Goal: Transaction & Acquisition: Register for event/course

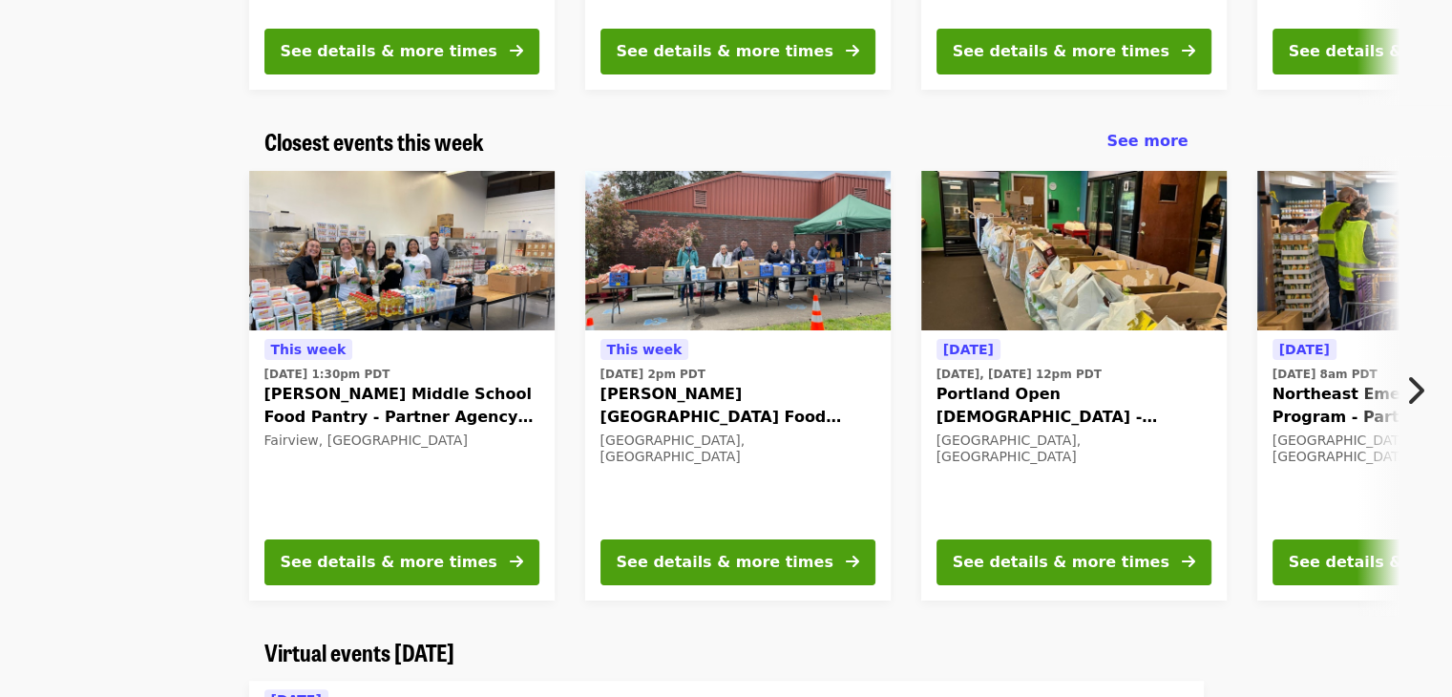
scroll to position [571, 0]
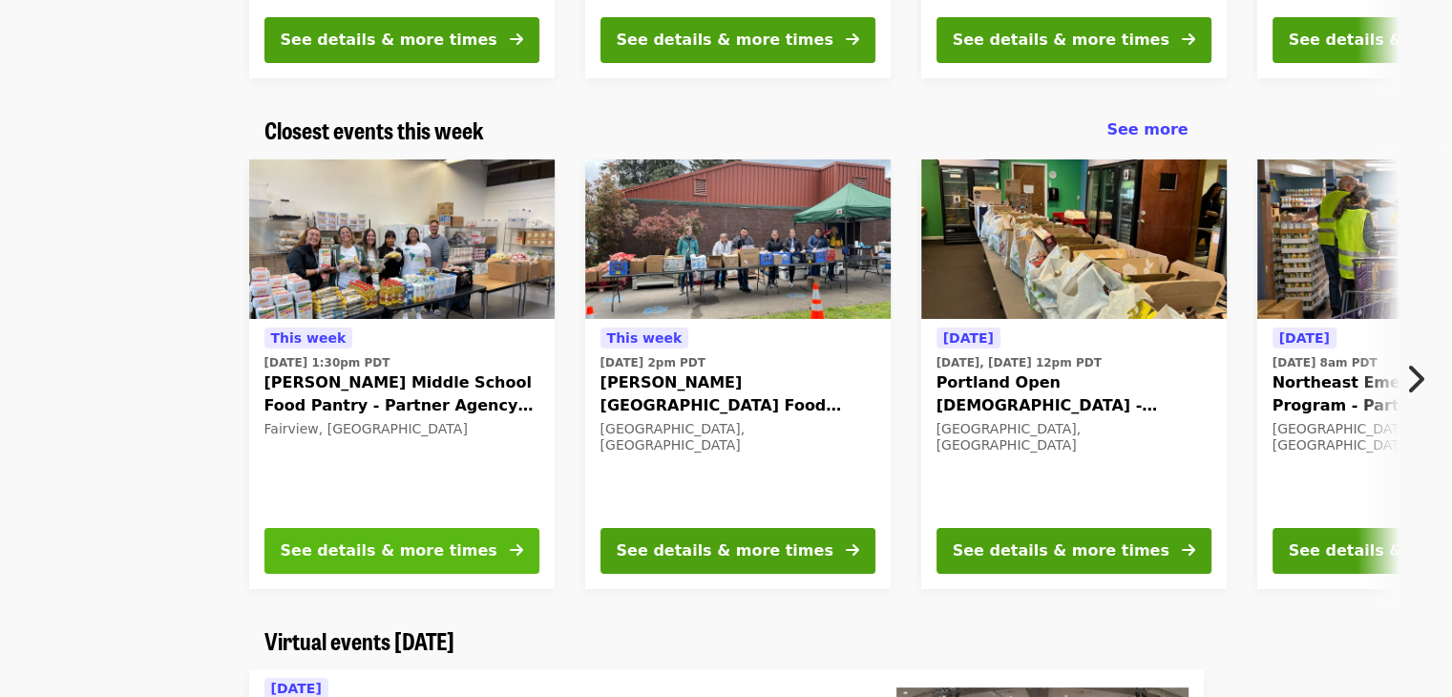
click at [352, 547] on div "See details & more times" at bounding box center [389, 550] width 217 height 23
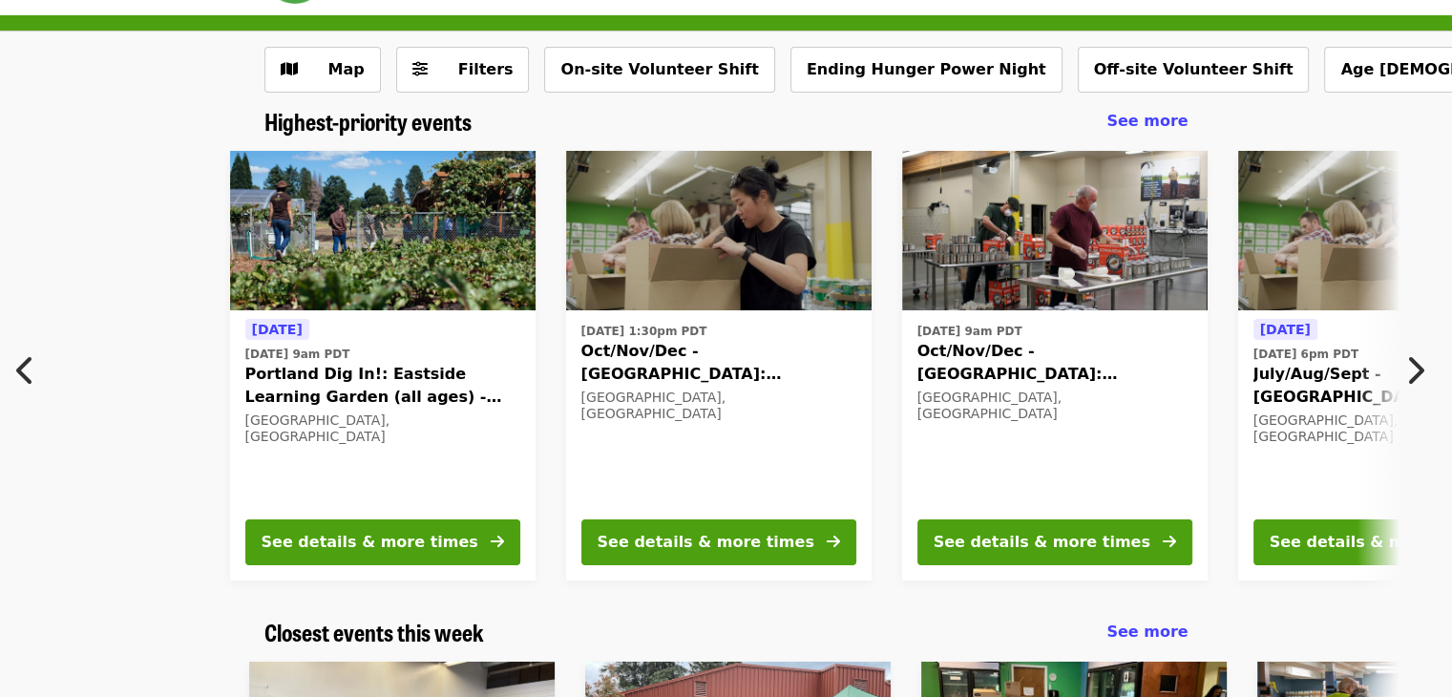
scroll to position [69, 0]
click at [472, 66] on span "Filters" at bounding box center [485, 69] width 55 height 18
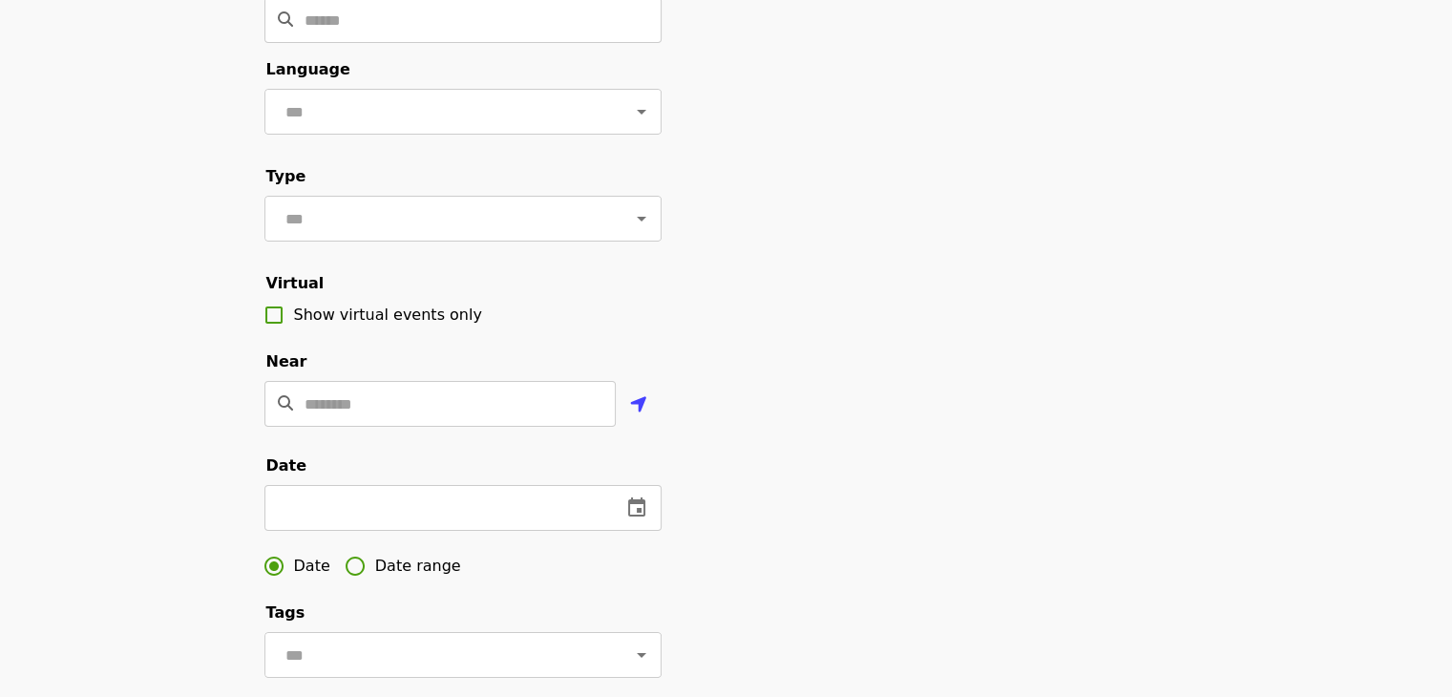
scroll to position [162, 0]
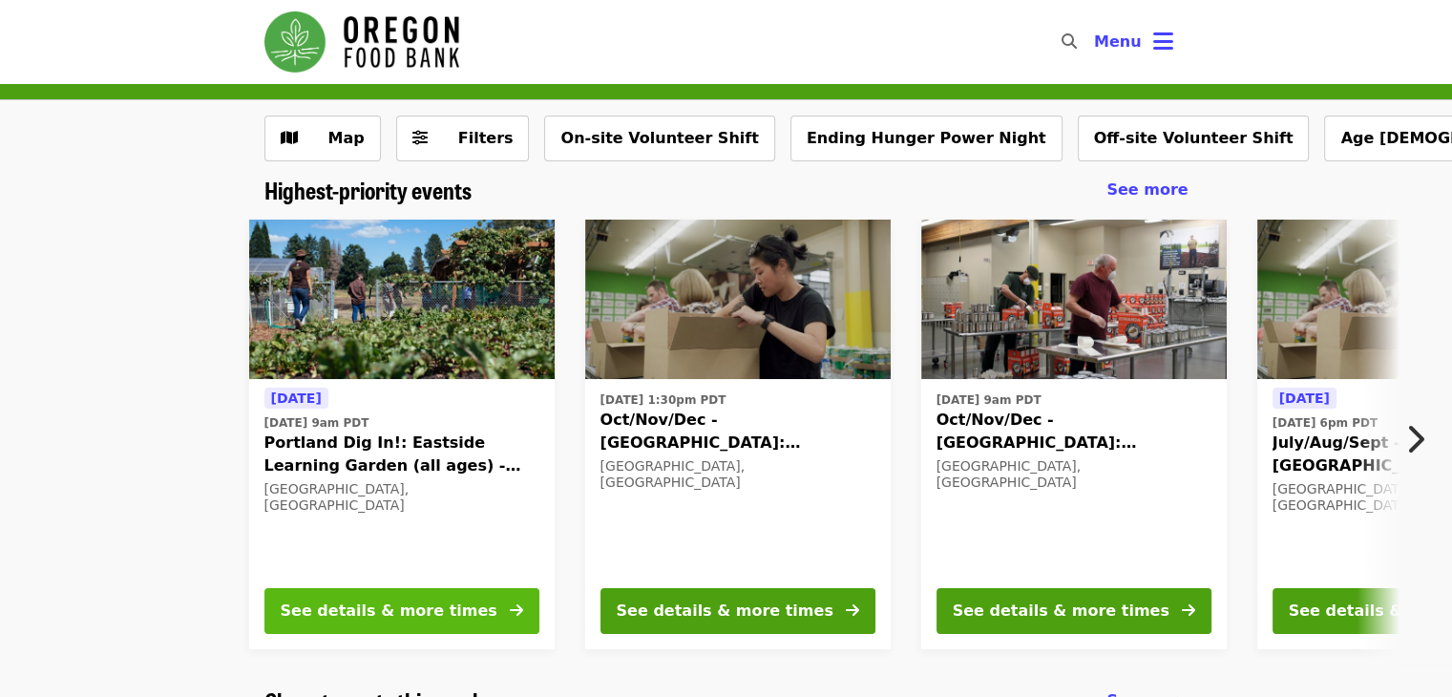
click at [384, 612] on div "See details & more times" at bounding box center [389, 610] width 217 height 23
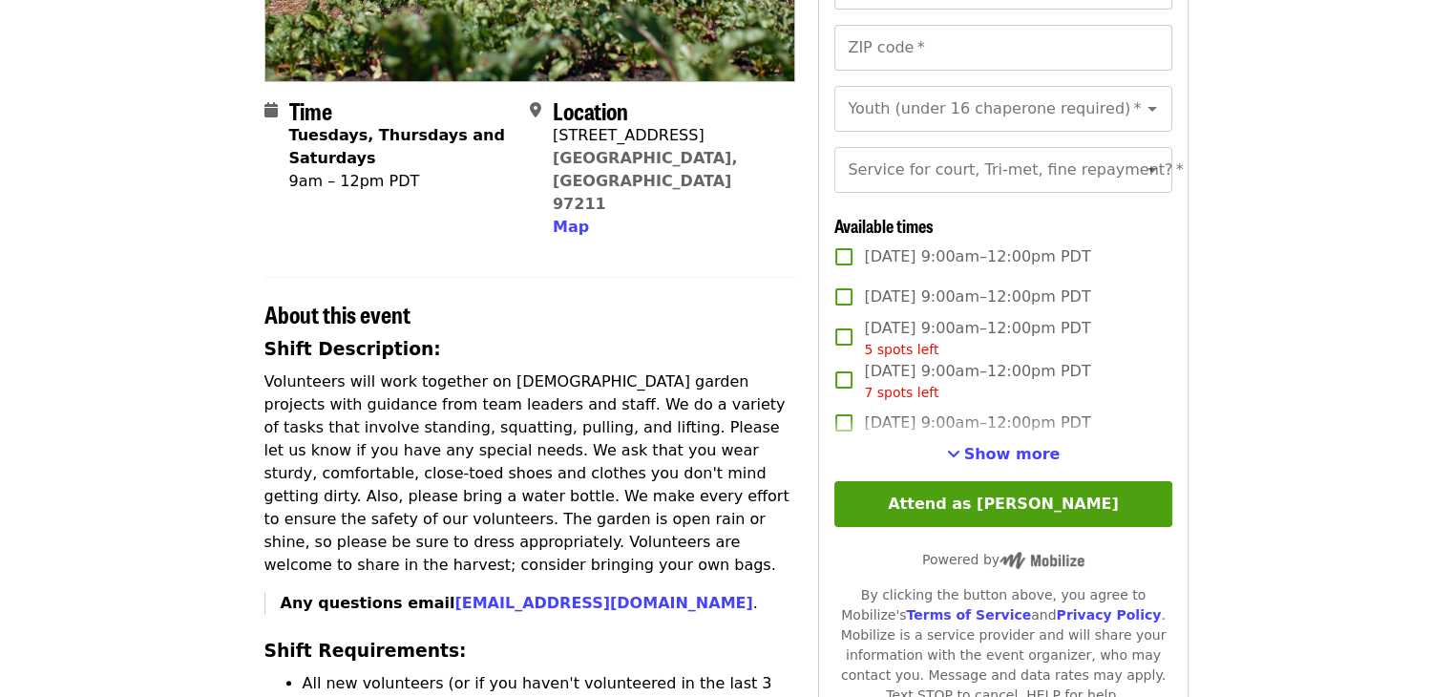
scroll to position [378, 0]
